Goal: Contribute content: Contribute content

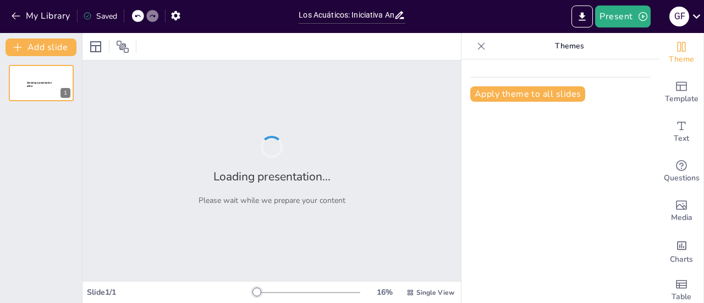
type input "Los Acuáticos: Iniciativa Ambiental para la Protección del Agua en [GEOGRAPHIC_…"
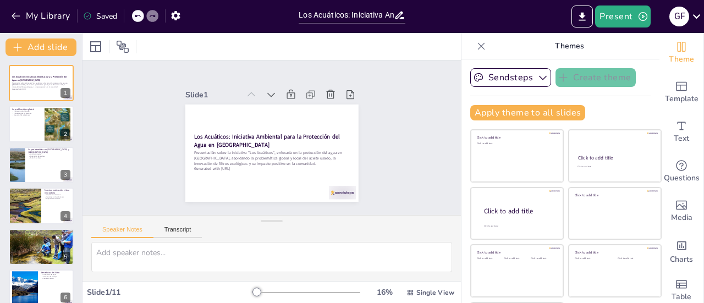
click at [476, 45] on icon at bounding box center [481, 46] width 11 height 11
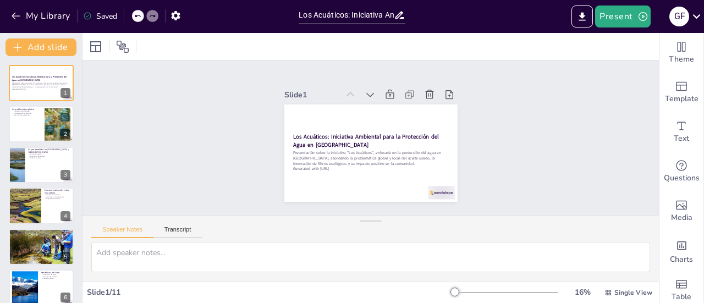
click at [479, 284] on div "16 % Single View" at bounding box center [553, 293] width 202 height 18
click at [471, 291] on div at bounding box center [505, 292] width 106 height 9
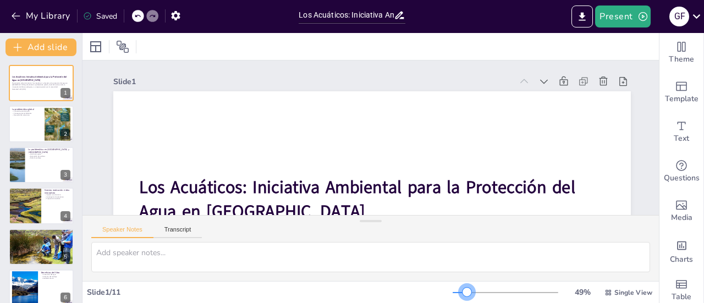
drag, startPoint x: 490, startPoint y: 290, endPoint x: 460, endPoint y: 290, distance: 30.8
click at [460, 290] on div at bounding box center [505, 292] width 106 height 9
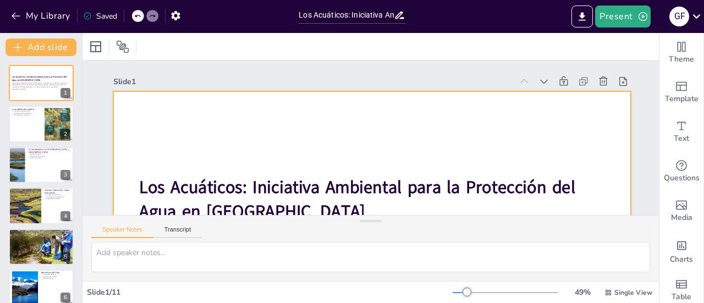
scroll to position [55, 0]
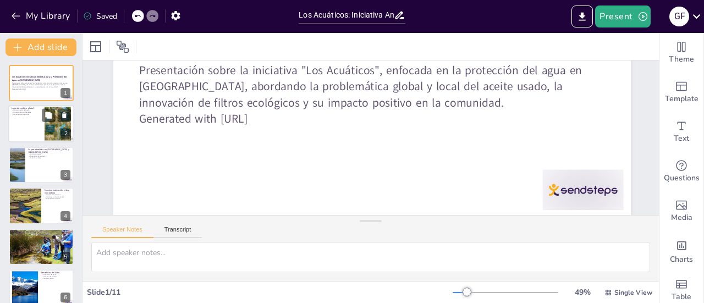
click at [57, 114] on div at bounding box center [56, 115] width 29 height 13
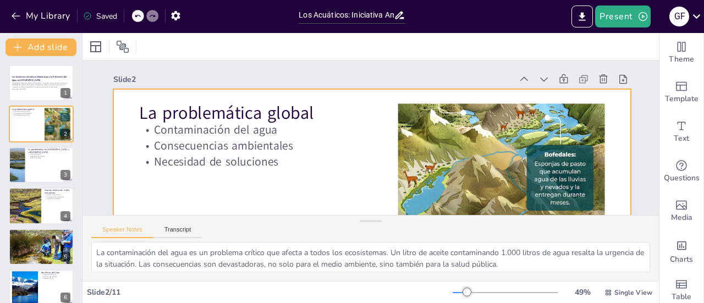
scroll to position [0, 0]
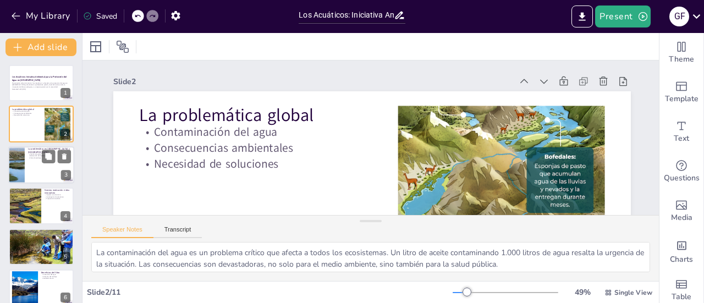
click at [62, 168] on div at bounding box center [41, 164] width 66 height 37
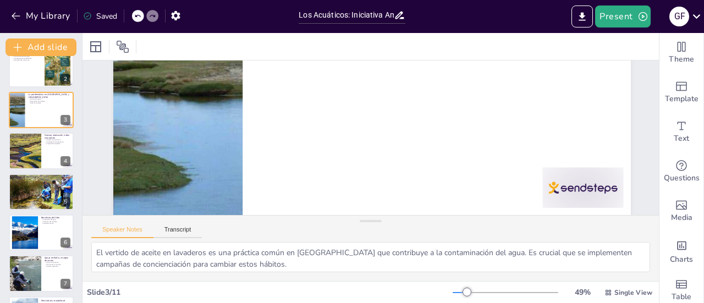
scroll to position [175, 0]
click at [38, 150] on div at bounding box center [24, 150] width 33 height 53
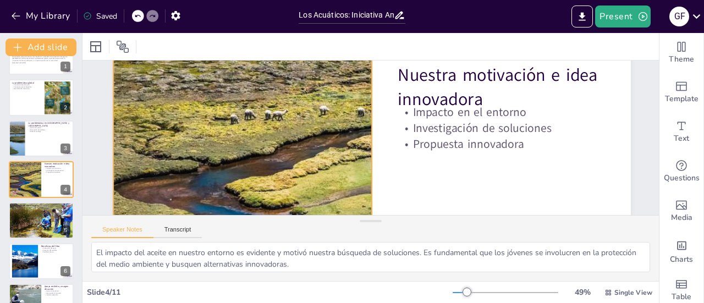
scroll to position [147, 0]
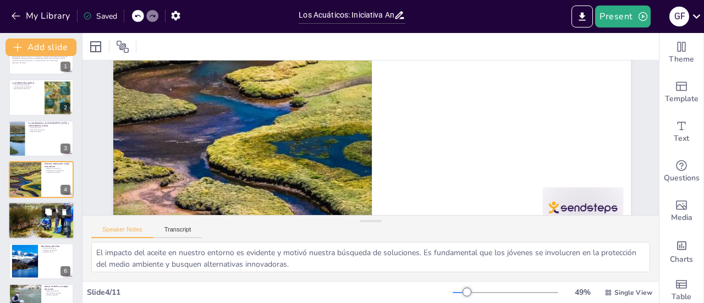
click at [45, 225] on div at bounding box center [41, 221] width 66 height 42
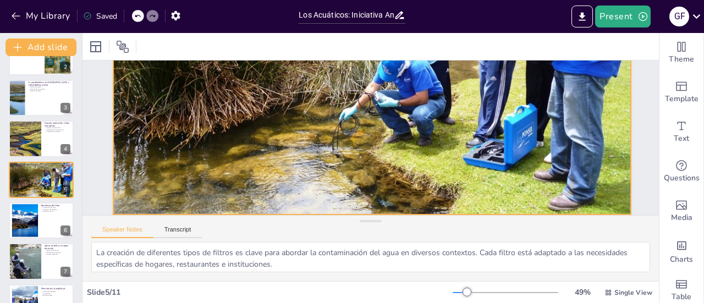
scroll to position [175, 0]
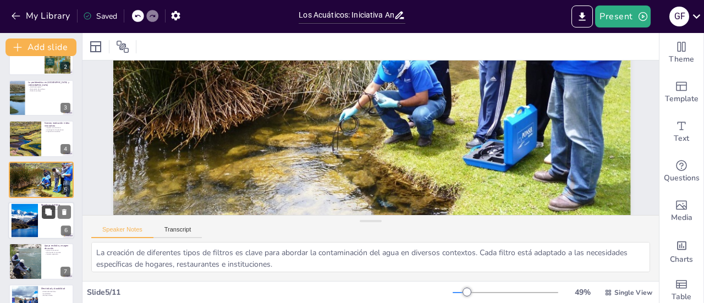
click at [46, 217] on button at bounding box center [48, 211] width 13 height 13
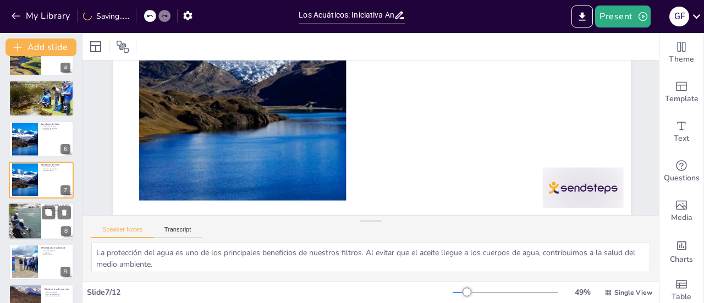
click at [52, 222] on div at bounding box center [41, 220] width 66 height 37
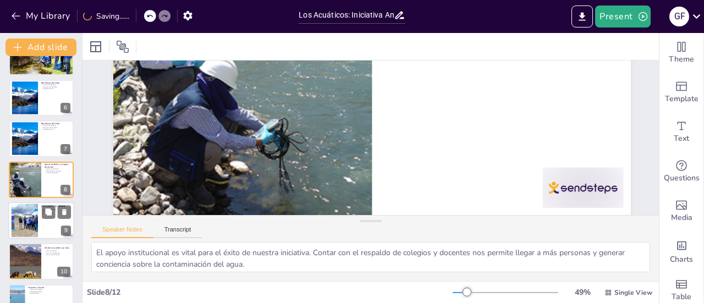
click at [46, 237] on div at bounding box center [41, 220] width 66 height 37
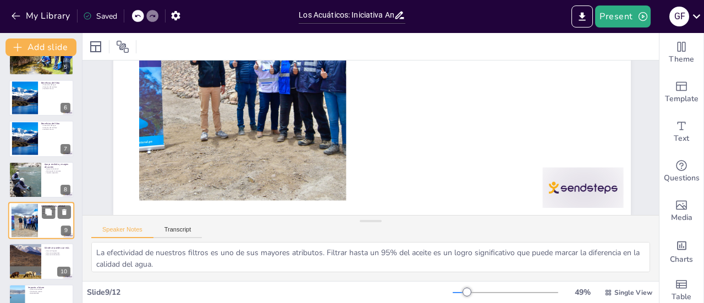
scroll to position [37, 0]
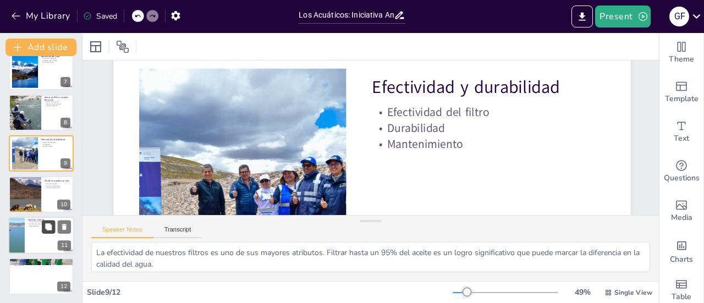
click at [53, 231] on button at bounding box center [48, 226] width 13 height 13
type textarea "Fomentar una cultura de cuidado del agua es esencial para el futuro. La educaci…"
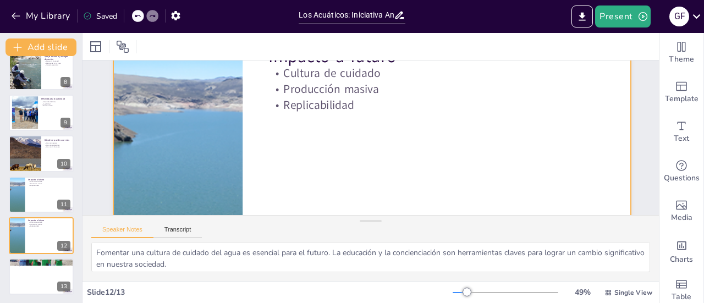
scroll to position [0, 0]
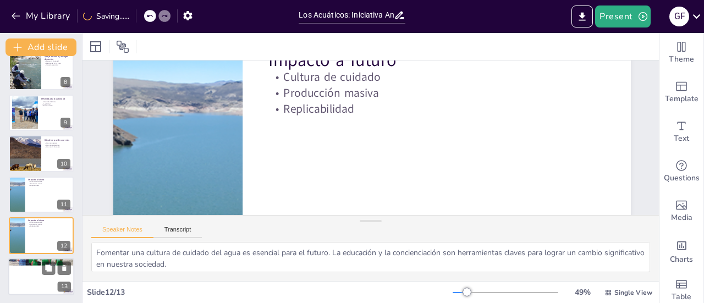
click at [47, 280] on div at bounding box center [41, 276] width 66 height 37
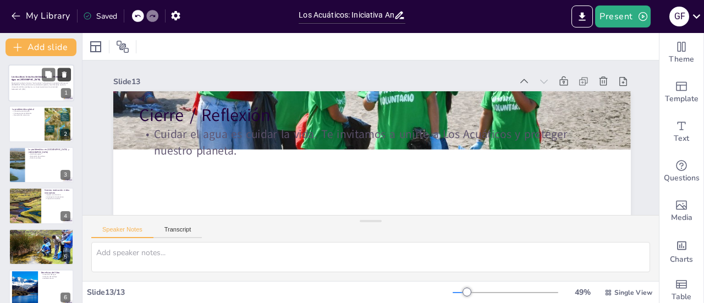
click at [58, 75] on button at bounding box center [64, 74] width 13 height 13
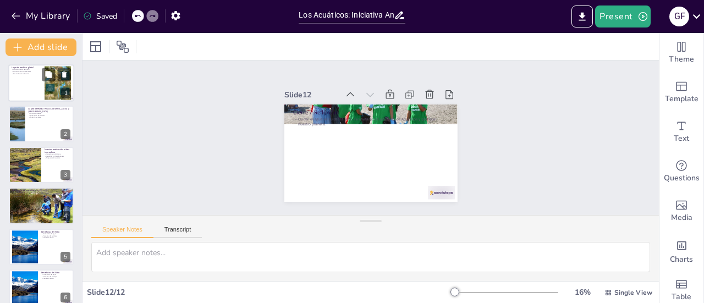
click at [41, 82] on div at bounding box center [41, 82] width 66 height 37
type textarea "La contaminación del agua es un problema crítico que afecta a todos los ecosist…"
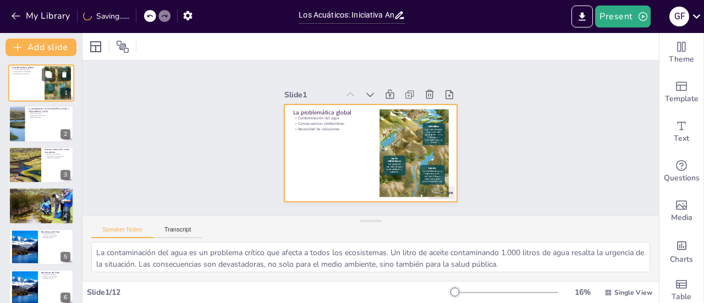
click at [38, 89] on div at bounding box center [41, 82] width 66 height 37
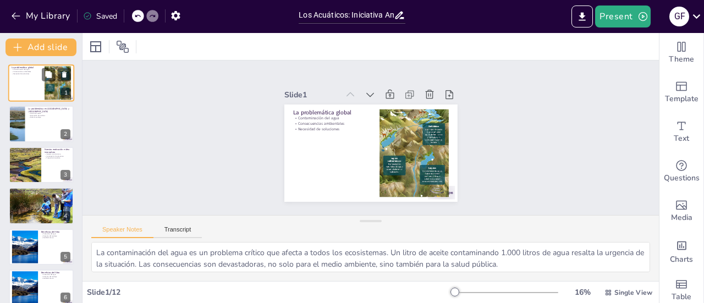
click at [38, 89] on div at bounding box center [41, 82] width 66 height 37
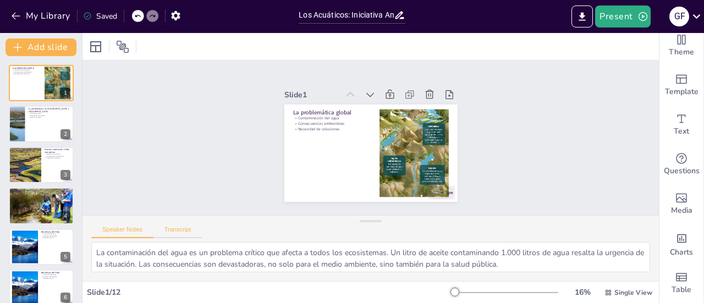
click at [187, 233] on button "Transcript" at bounding box center [177, 232] width 49 height 12
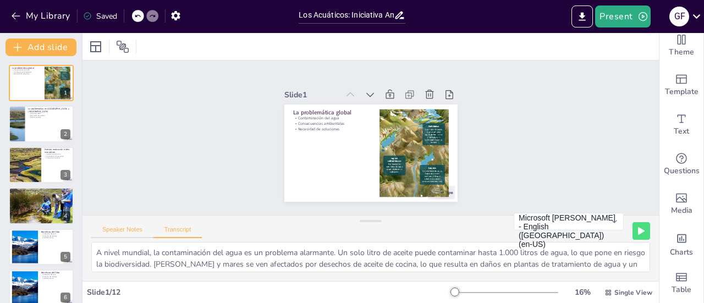
click at [130, 235] on button "Speaker Notes" at bounding box center [122, 232] width 62 height 12
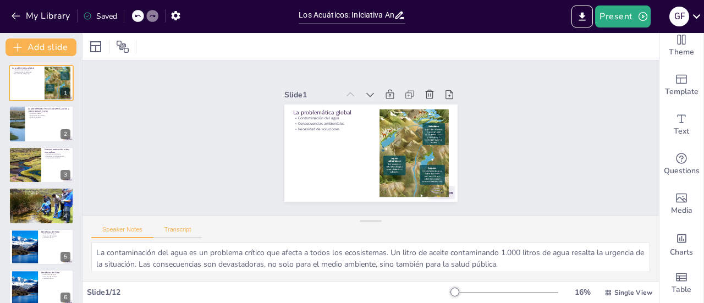
click at [170, 231] on button "Transcript" at bounding box center [177, 232] width 49 height 12
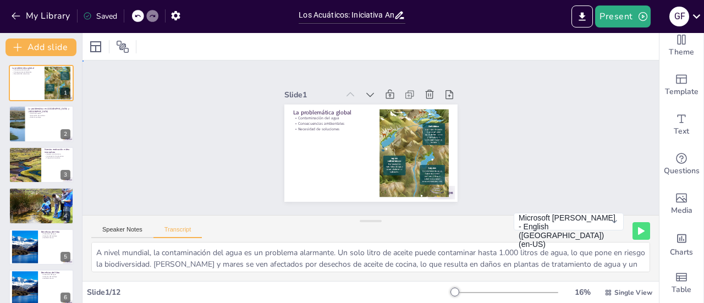
click at [479, 130] on div "Slide 1 La problemática global Contaminación del agua Consecuencias ambientales…" at bounding box center [370, 138] width 247 height 152
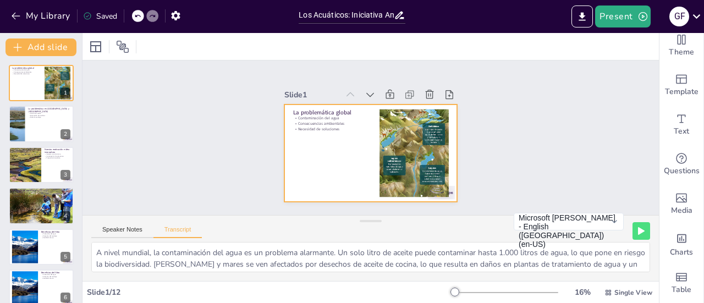
click at [346, 138] on div at bounding box center [370, 152] width 173 height 97
click at [45, 119] on button at bounding box center [48, 115] width 13 height 13
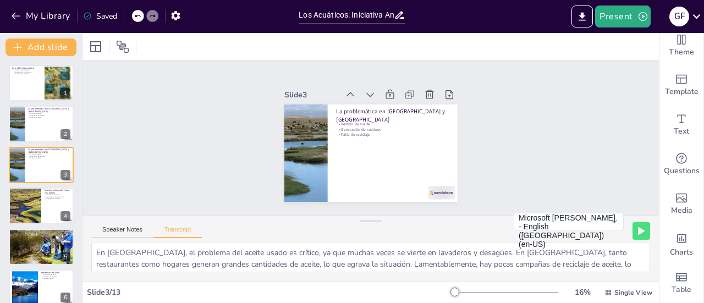
click at [42, 94] on div at bounding box center [41, 82] width 66 height 37
type textarea "A nivel mundial, la contaminación del agua es un problema alarmante. Un solo li…"
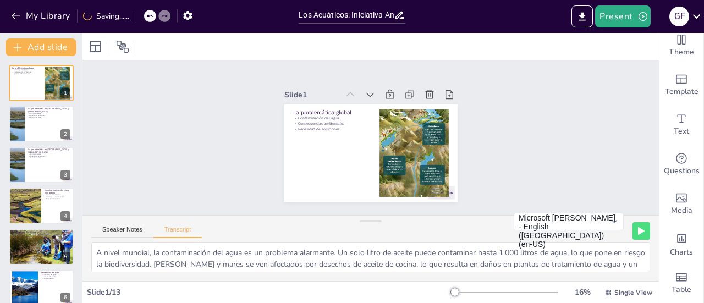
click at [104, 224] on div "Speaker Notes Transcript" at bounding box center [146, 231] width 110 height 14
click at [115, 230] on button "Speaker Notes" at bounding box center [122, 232] width 62 height 12
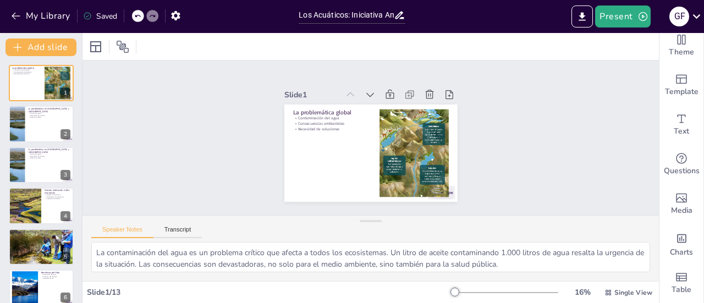
click at [190, 224] on div "Speaker Notes Transcript" at bounding box center [146, 231] width 110 height 14
click at [190, 231] on button "Transcript" at bounding box center [177, 232] width 49 height 12
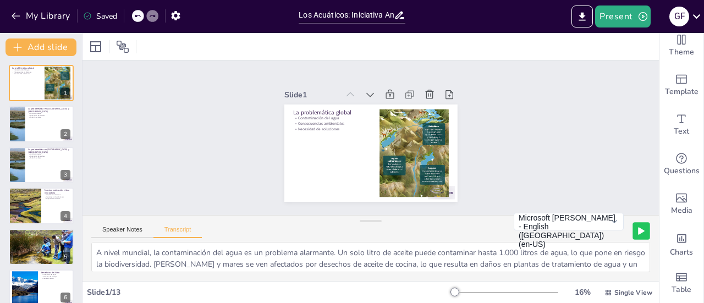
click at [638, 227] on icon at bounding box center [641, 231] width 7 height 8
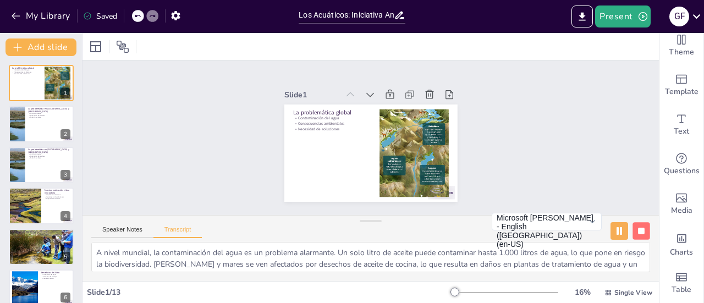
click at [632, 231] on button at bounding box center [640, 230] width 17 height 17
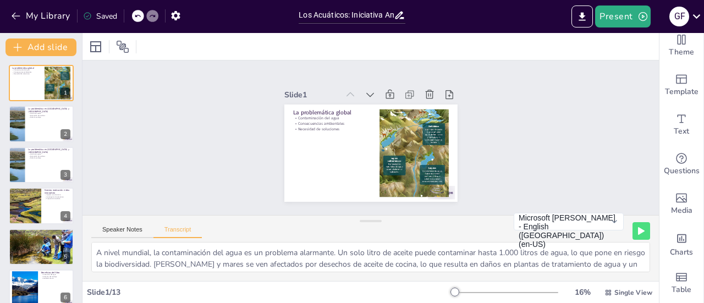
click at [468, 302] on div "Slide 1 / 13 16 % Single View" at bounding box center [370, 292] width 576 height 22
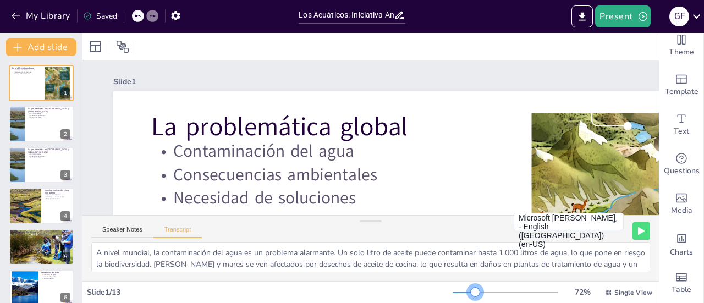
click at [468, 292] on div at bounding box center [505, 292] width 106 height 9
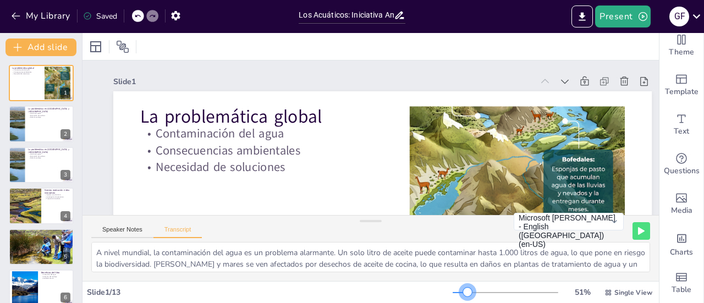
drag, startPoint x: 468, startPoint y: 292, endPoint x: 460, endPoint y: 292, distance: 7.7
click at [463, 292] on div at bounding box center [467, 292] width 9 height 9
click at [54, 113] on button at bounding box center [48, 115] width 13 height 13
type textarea "En [GEOGRAPHIC_DATA], el problema del aceite usado es crítico, ya que muchas ve…"
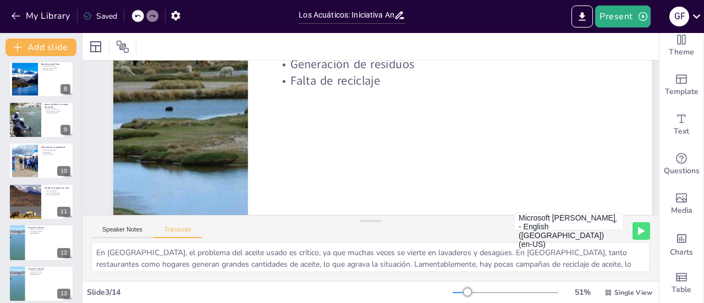
scroll to position [339, 0]
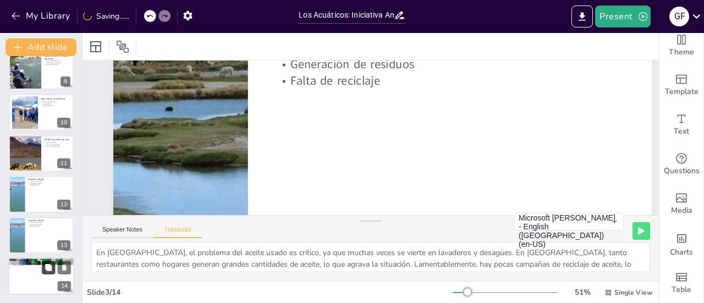
click at [46, 268] on icon at bounding box center [48, 267] width 7 height 7
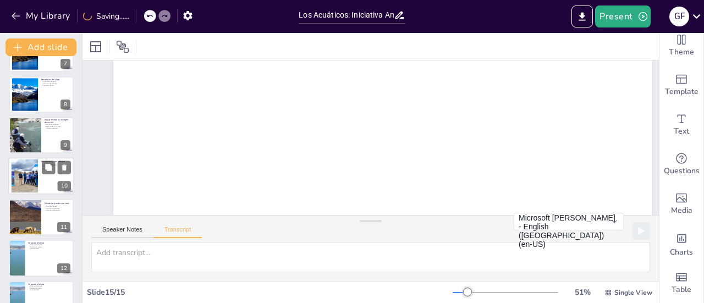
scroll to position [379, 0]
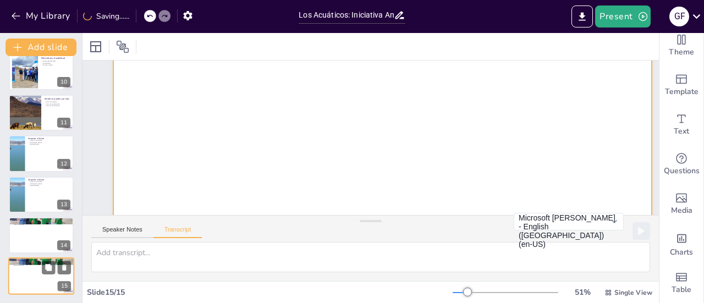
click at [30, 274] on div at bounding box center [41, 276] width 66 height 37
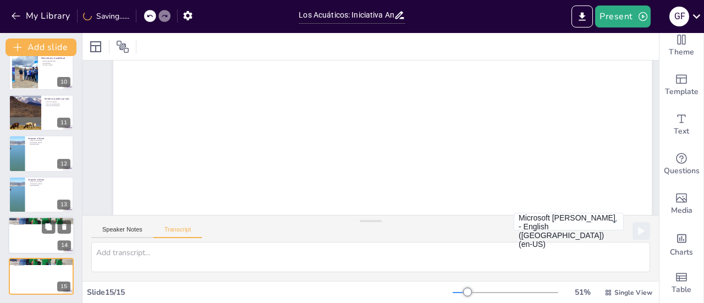
click at [30, 250] on div at bounding box center [41, 235] width 66 height 37
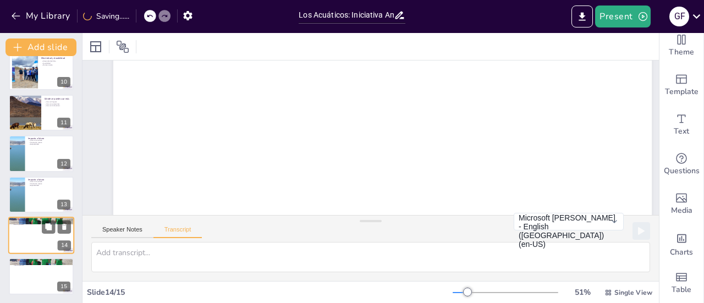
scroll to position [0, 0]
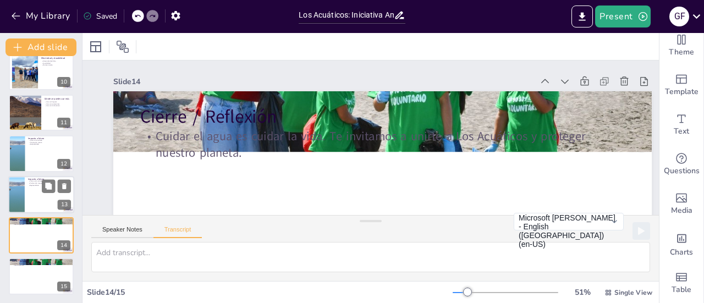
click at [31, 212] on div at bounding box center [41, 194] width 66 height 37
type textarea "Nuestro objetivo es crear una cultura de cuidado del agua en la comunidad. Tamb…"
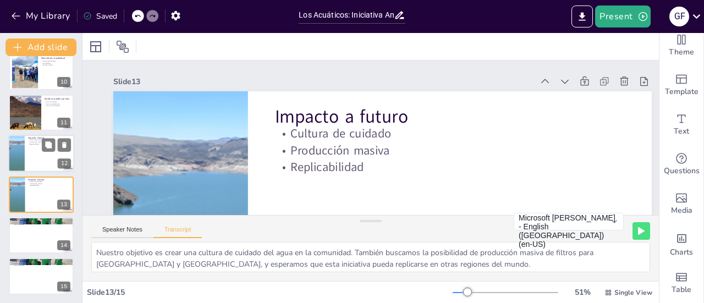
click at [38, 160] on div at bounding box center [41, 153] width 66 height 37
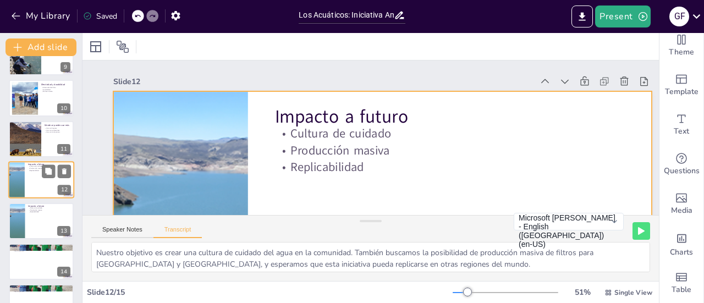
click at [38, 195] on div at bounding box center [41, 179] width 66 height 37
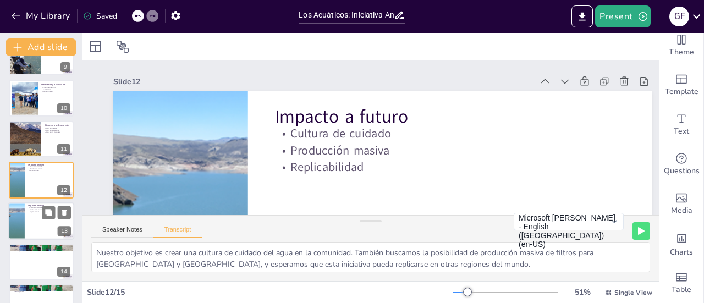
scroll to position [104, 0]
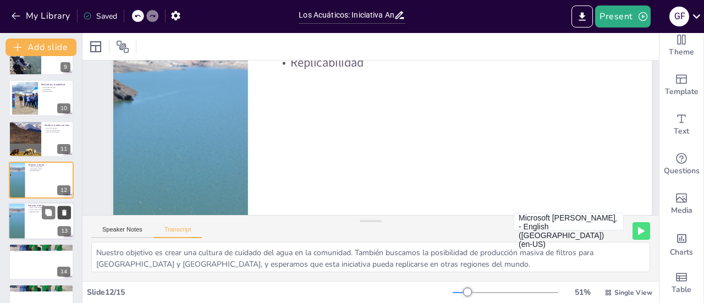
click at [63, 212] on icon at bounding box center [64, 212] width 4 height 6
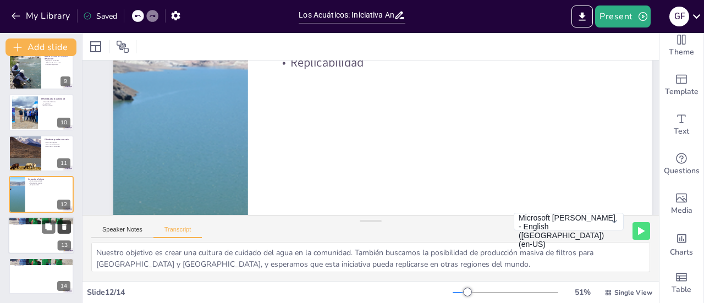
scroll to position [339, 0]
click at [58, 239] on div at bounding box center [41, 235] width 66 height 37
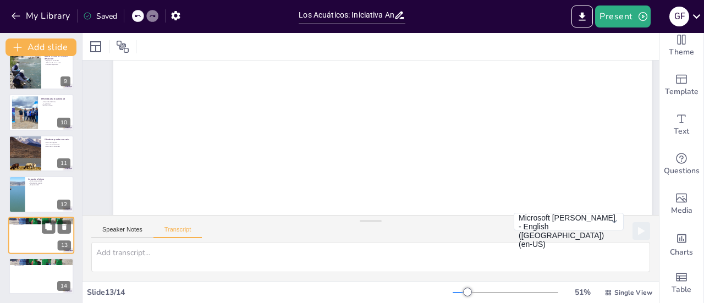
scroll to position [0, 0]
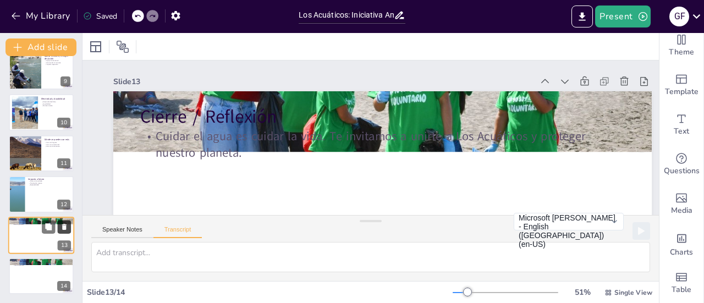
click at [63, 227] on icon at bounding box center [64, 227] width 4 height 6
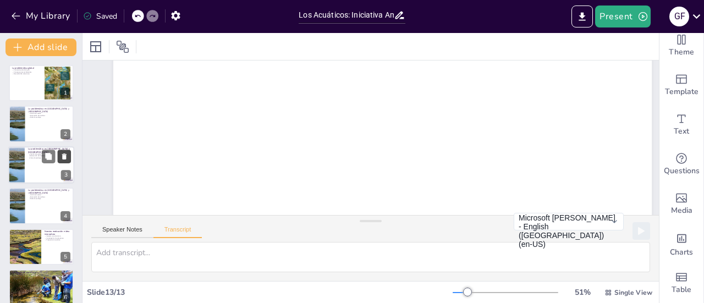
click at [70, 157] on button at bounding box center [64, 156] width 13 height 13
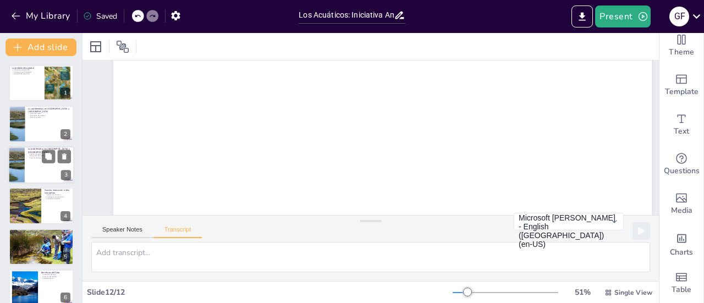
click at [13, 166] on div at bounding box center [16, 164] width 56 height 37
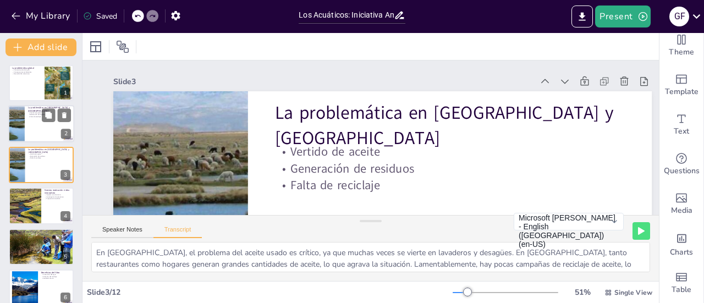
click at [24, 126] on div at bounding box center [16, 124] width 56 height 37
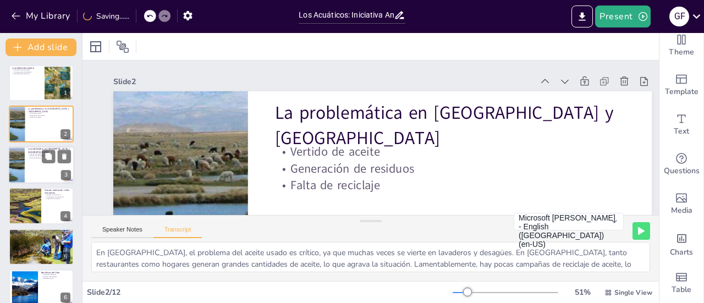
click at [27, 165] on div at bounding box center [41, 164] width 66 height 37
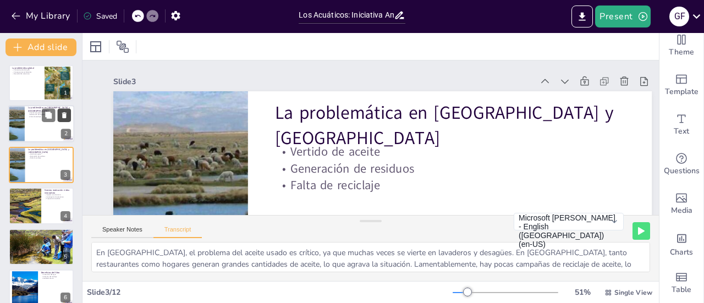
click at [64, 120] on button at bounding box center [64, 115] width 13 height 13
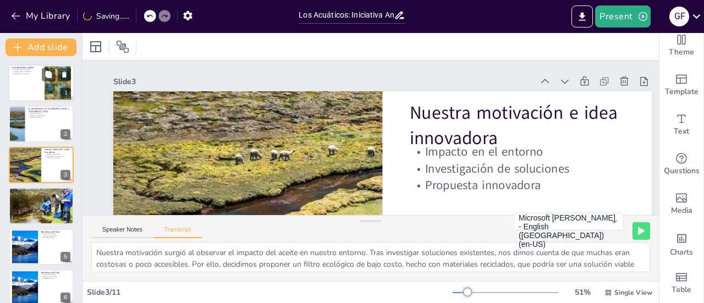
click at [41, 85] on div at bounding box center [41, 82] width 66 height 37
type textarea "A nivel mundial, la contaminación del agua es un problema alarmante. Un solo li…"
